Goal: Communication & Community: Participate in discussion

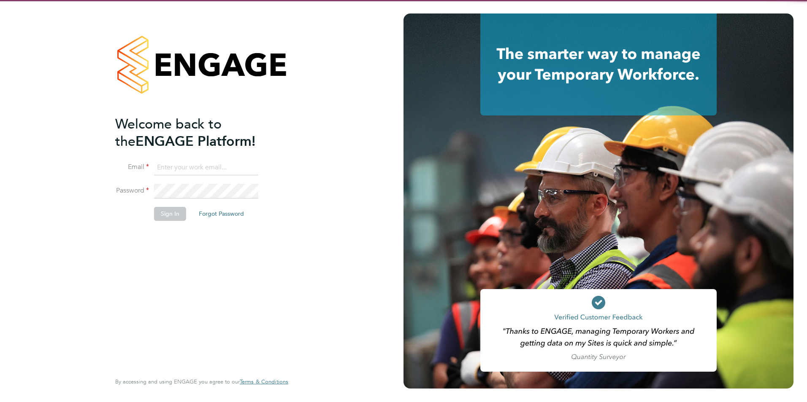
click at [200, 165] on input at bounding box center [206, 167] width 104 height 15
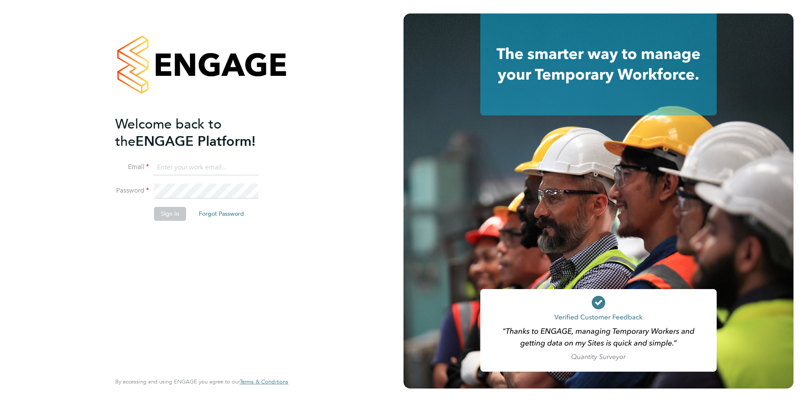
type input "shivaani.solanki@castlefieldrecruitment.com"
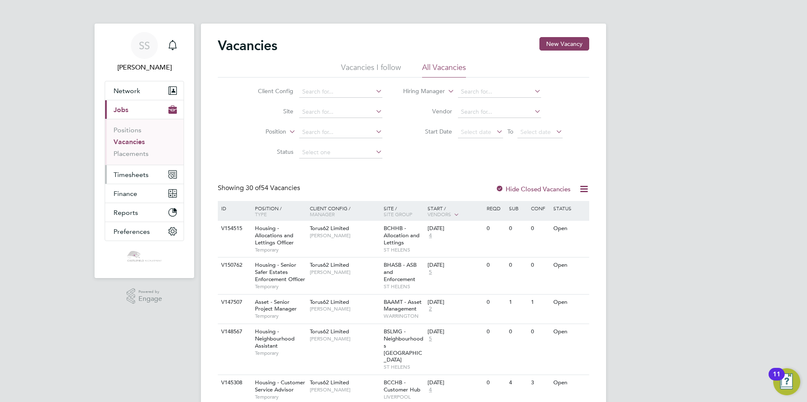
click at [140, 177] on span "Timesheets" at bounding box center [130, 175] width 35 height 8
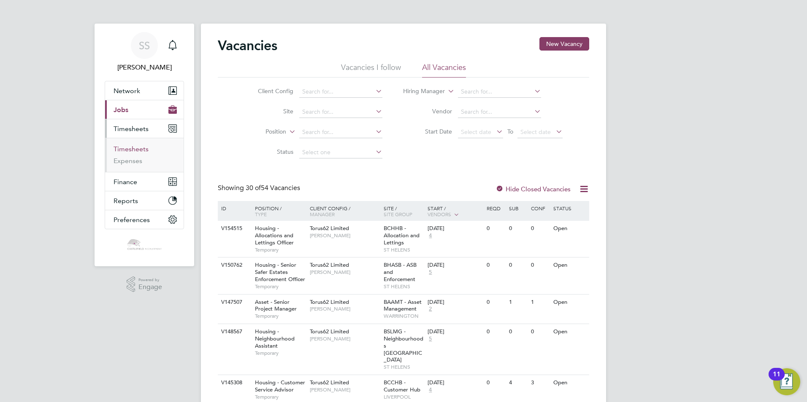
click at [131, 150] on link "Timesheets" at bounding box center [130, 149] width 35 height 8
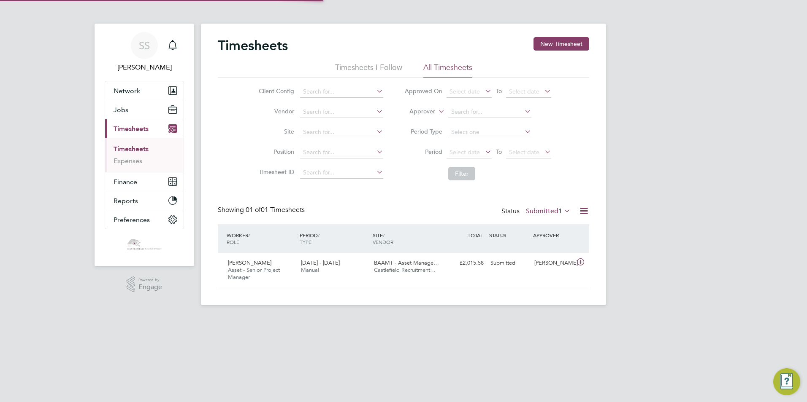
scroll to position [22, 73]
click at [126, 163] on link "Expenses" at bounding box center [127, 161] width 29 height 8
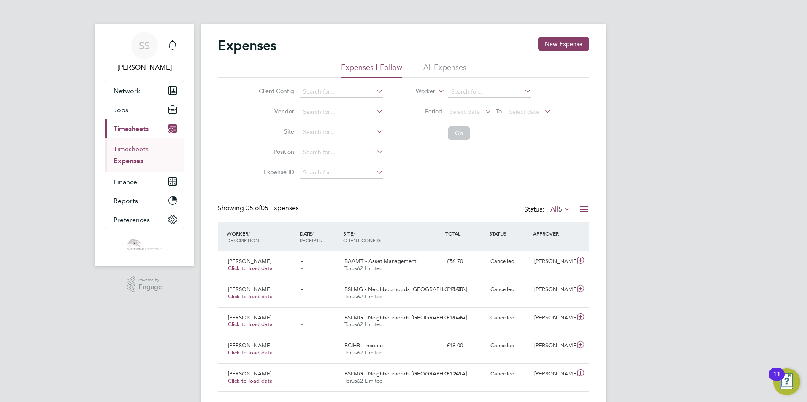
click at [140, 148] on link "Timesheets" at bounding box center [130, 149] width 35 height 8
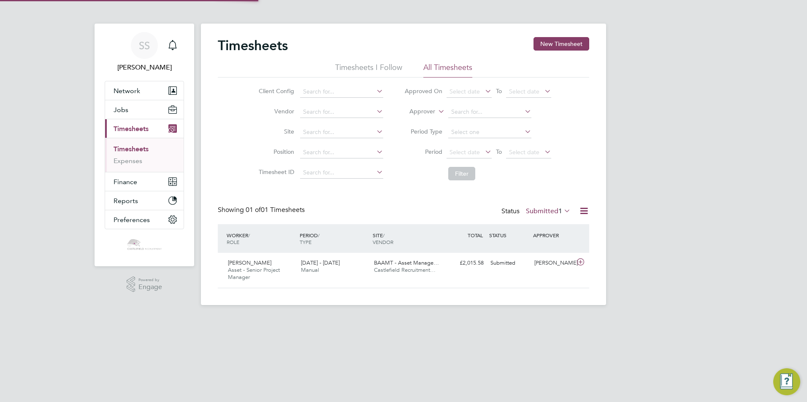
scroll to position [28, 73]
click at [581, 261] on icon at bounding box center [580, 262] width 11 height 7
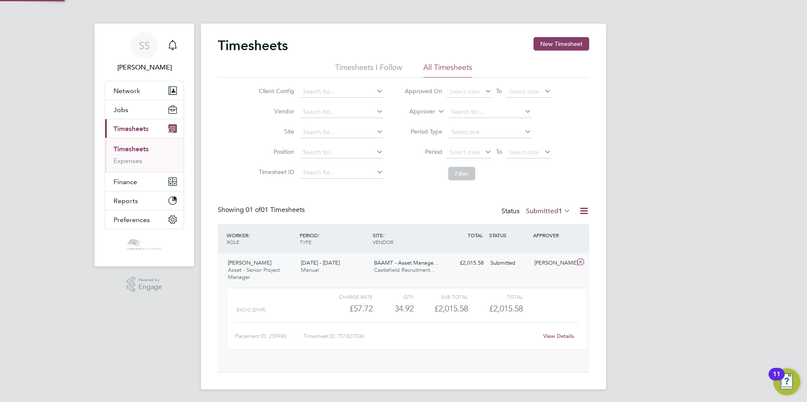
scroll to position [14, 82]
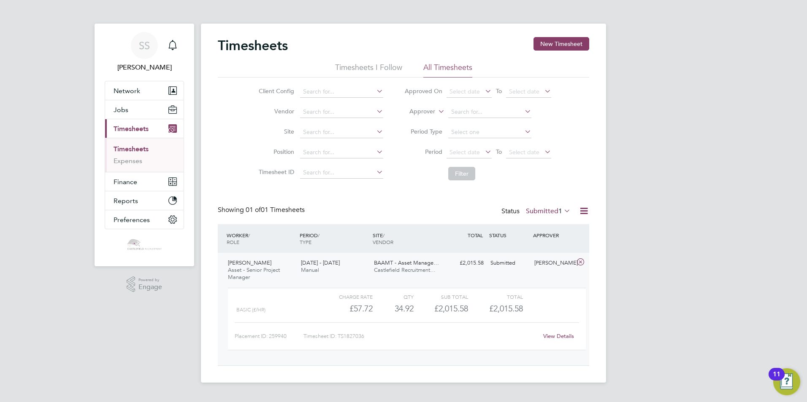
click at [559, 337] on link "View Details" at bounding box center [558, 336] width 31 height 7
click at [552, 338] on link "View Details" at bounding box center [558, 336] width 31 height 7
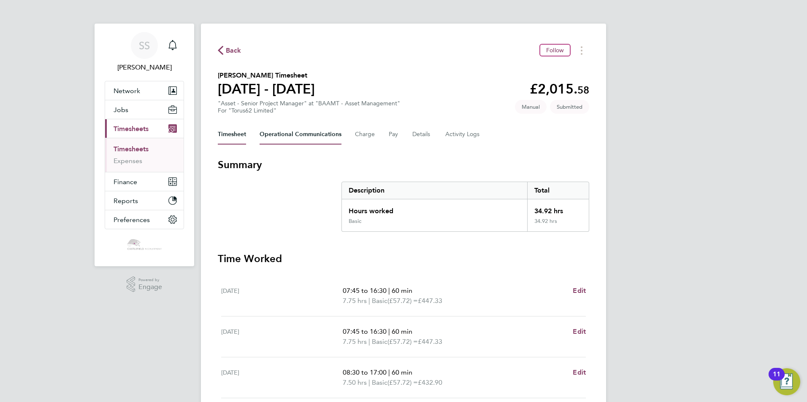
click at [295, 135] on Communications-tab "Operational Communications" at bounding box center [300, 134] width 82 height 20
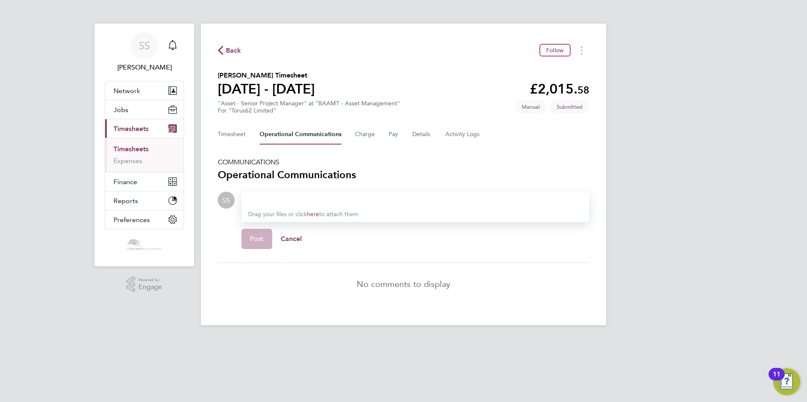
click at [236, 49] on span "Back" at bounding box center [234, 51] width 16 height 10
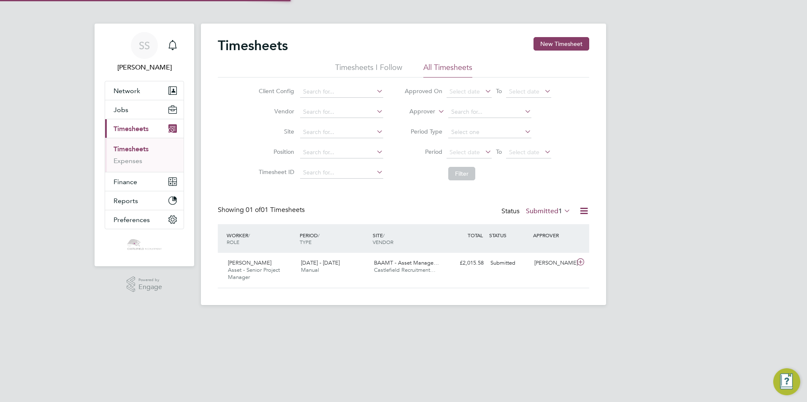
scroll to position [22, 73]
click at [583, 262] on icon at bounding box center [580, 262] width 11 height 7
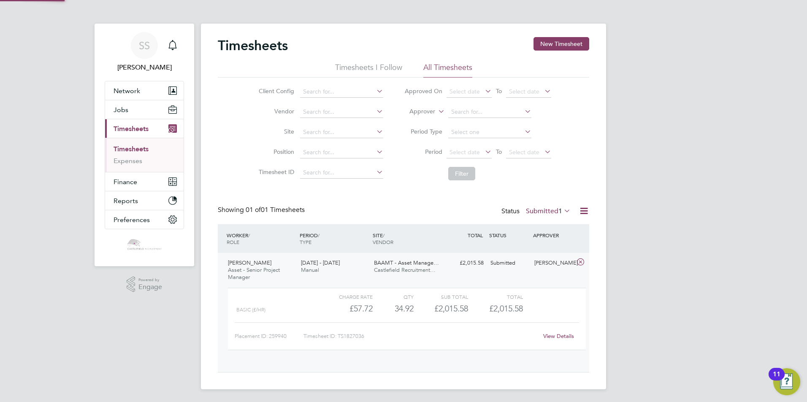
scroll to position [14, 82]
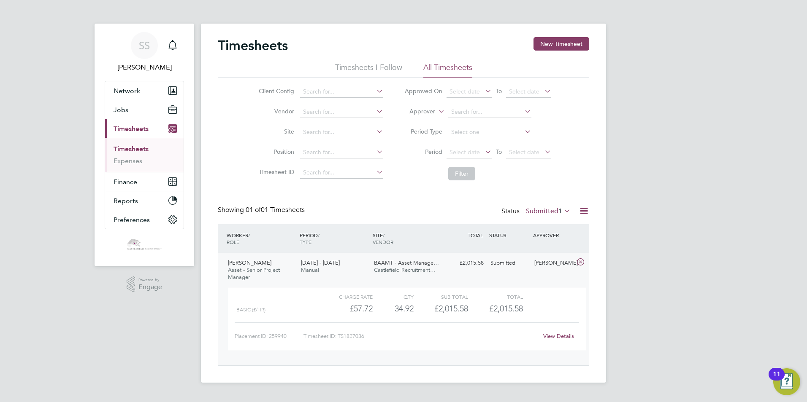
click at [555, 336] on link "View Details" at bounding box center [558, 336] width 31 height 7
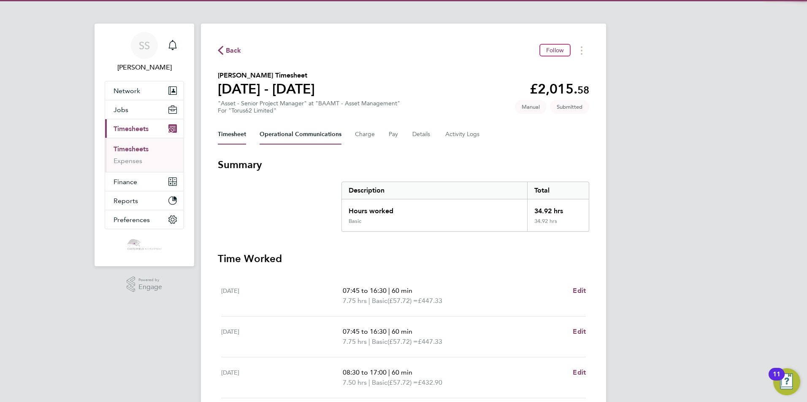
click at [290, 131] on Communications-tab "Operational Communications" at bounding box center [300, 134] width 82 height 20
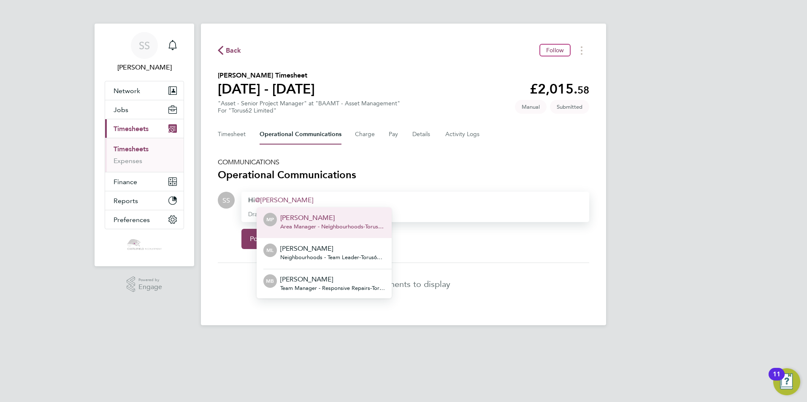
click at [329, 154] on div "Back Follow [PERSON_NAME] Timesheet [DATE] - [DATE] £2,015. 58 "Asset - Senior …" at bounding box center [403, 175] width 405 height 302
click at [228, 53] on span "Back" at bounding box center [234, 51] width 16 height 10
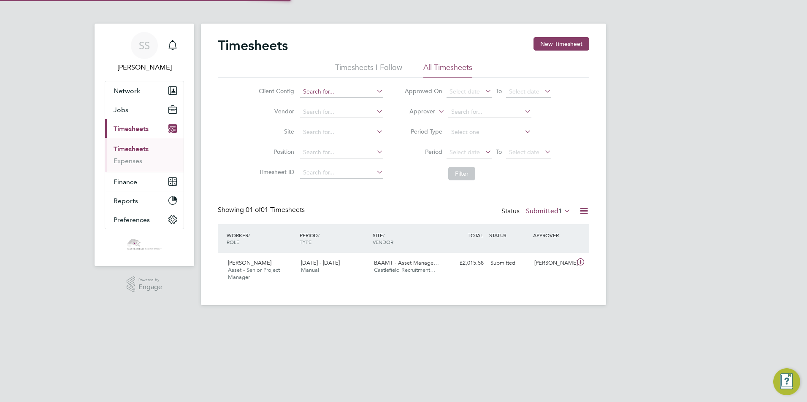
scroll to position [22, 73]
click at [579, 265] on icon at bounding box center [580, 262] width 11 height 7
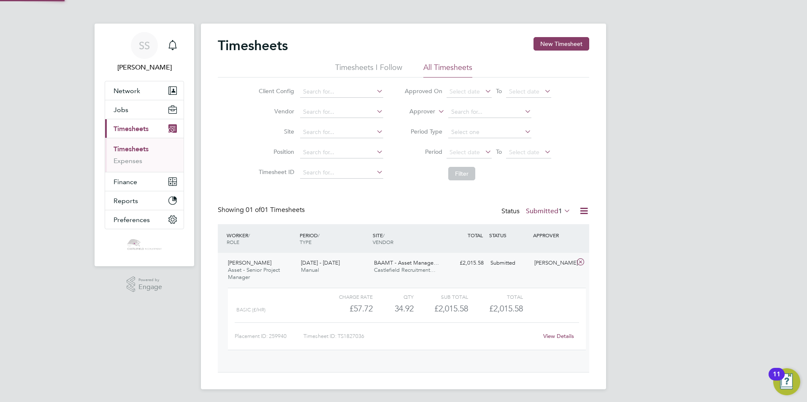
scroll to position [14, 82]
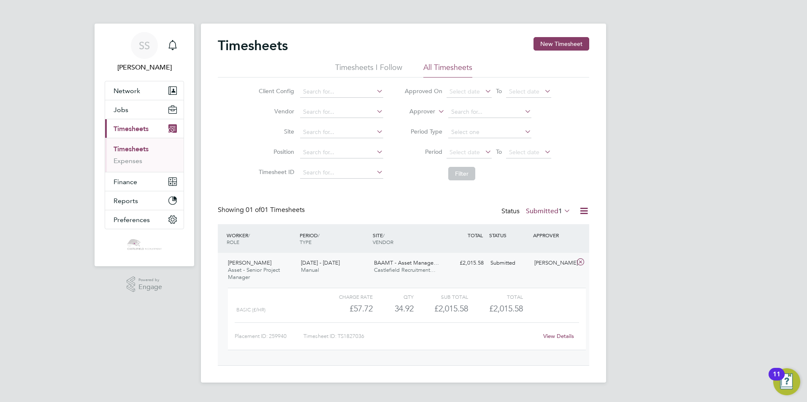
click at [551, 333] on link "View Details" at bounding box center [558, 336] width 31 height 7
click at [720, 50] on div "SS Shivaani Solanki Notifications Applications: Network Team Members Businesses…" at bounding box center [403, 198] width 807 height 397
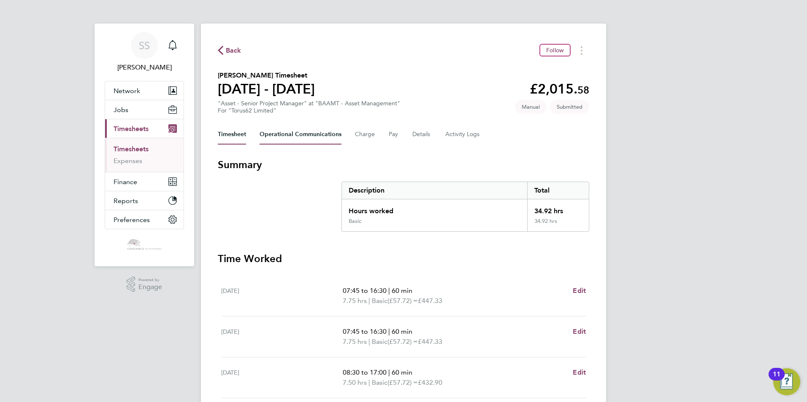
click at [310, 133] on Communications-tab "Operational Communications" at bounding box center [300, 134] width 82 height 20
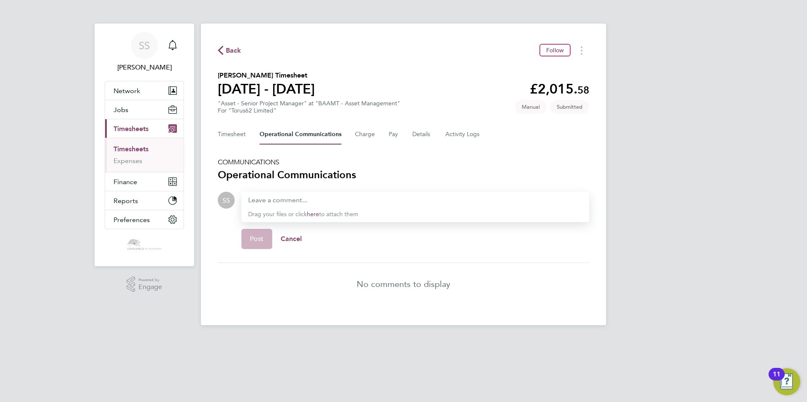
click at [227, 54] on span "Back" at bounding box center [234, 51] width 16 height 10
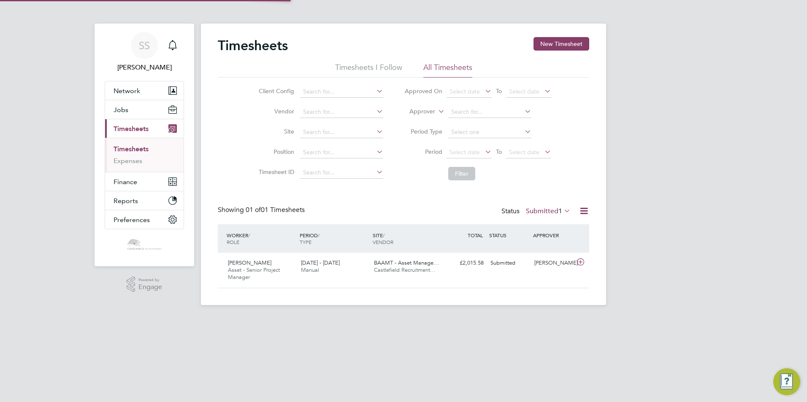
scroll to position [22, 73]
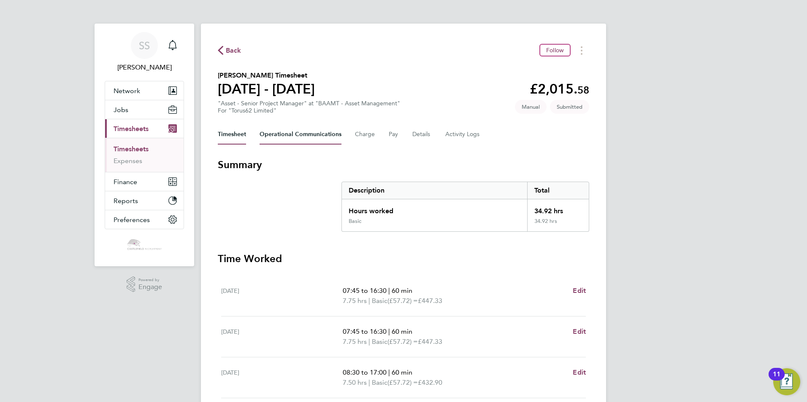
click at [318, 134] on Communications-tab "Operational Communications" at bounding box center [300, 134] width 82 height 20
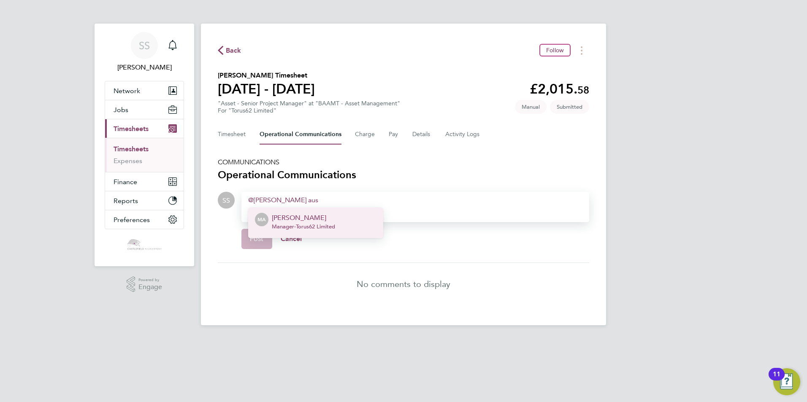
click at [308, 213] on p "[PERSON_NAME]" at bounding box center [303, 218] width 63 height 10
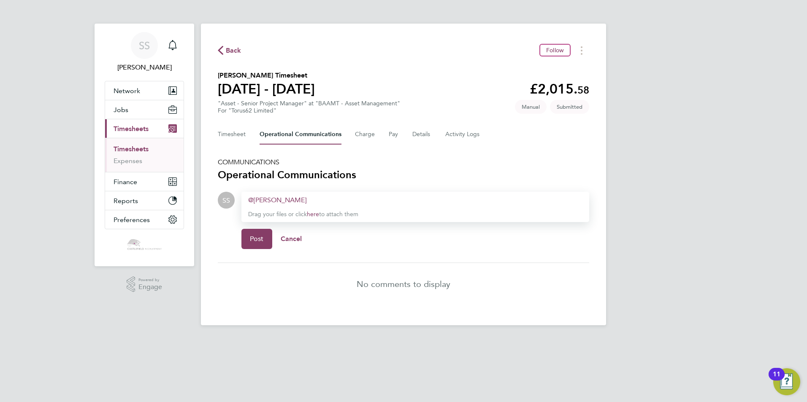
click at [246, 199] on div "[PERSON_NAME] ​ Drag your files or click here to attach them" at bounding box center [415, 207] width 348 height 30
click at [248, 200] on link "[PERSON_NAME]" at bounding box center [277, 200] width 58 height 8
drag, startPoint x: 296, startPoint y: 202, endPoint x: 241, endPoint y: 200, distance: 54.9
click at [241, 200] on div "Drop your files here Supported files: JPG, JPEG, PNG, GIF or PDF [PERSON_NAME] …" at bounding box center [412, 224] width 354 height 64
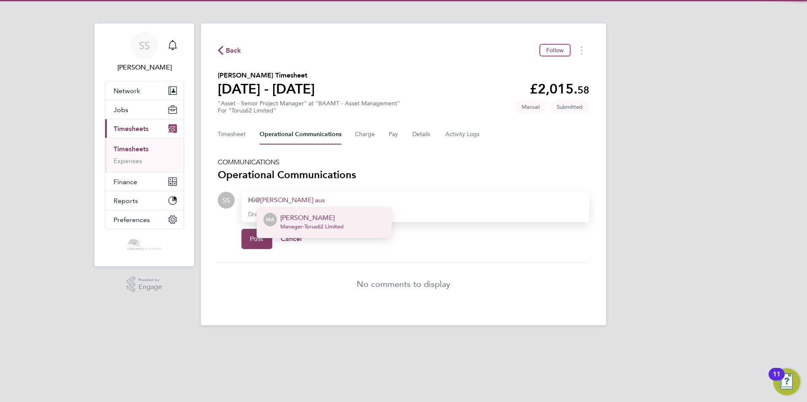
click at [327, 224] on span "Manager - Torus62 Limited" at bounding box center [311, 227] width 63 height 7
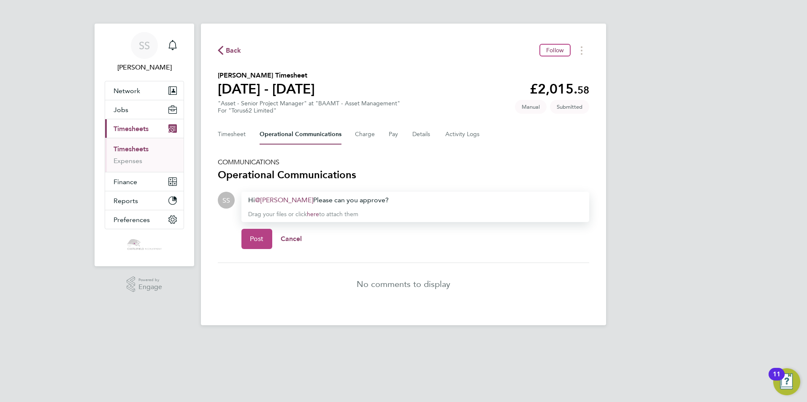
click at [257, 240] on span "Post" at bounding box center [257, 239] width 14 height 8
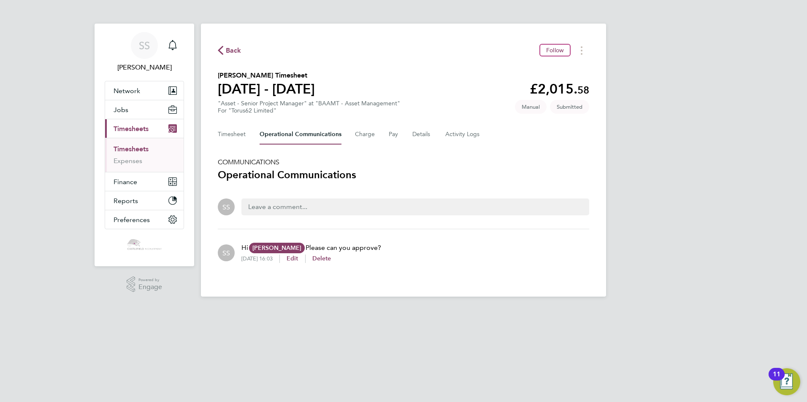
click at [225, 51] on span "Back" at bounding box center [230, 50] width 24 height 8
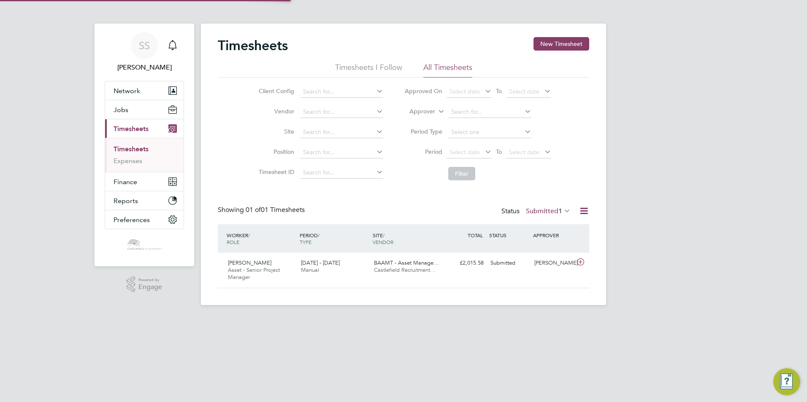
scroll to position [22, 73]
